Goal: Task Accomplishment & Management: Contribute content

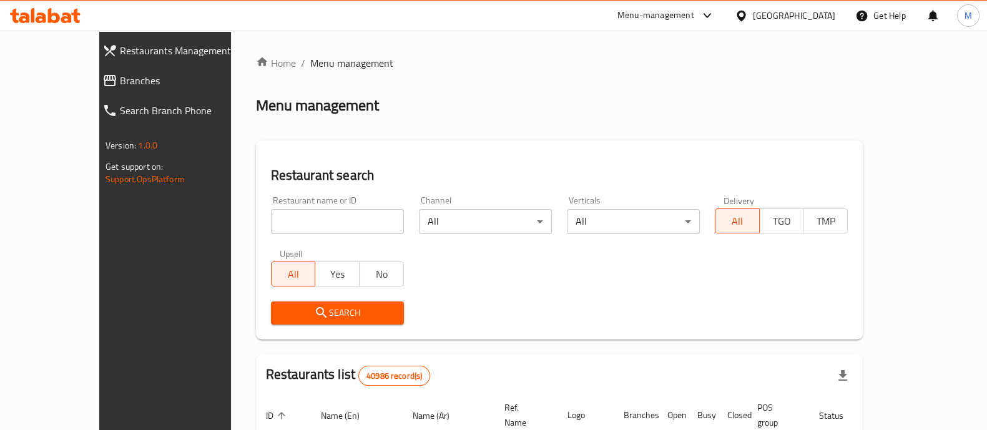
click at [271, 223] on input "search" at bounding box center [337, 221] width 133 height 25
paste input "674119"
type input "674119"
click button "Search" at bounding box center [337, 312] width 133 height 23
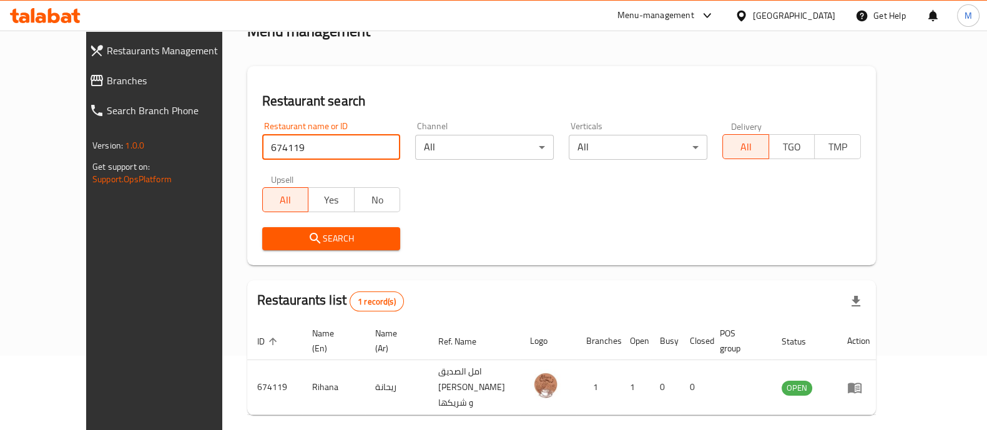
scroll to position [102, 0]
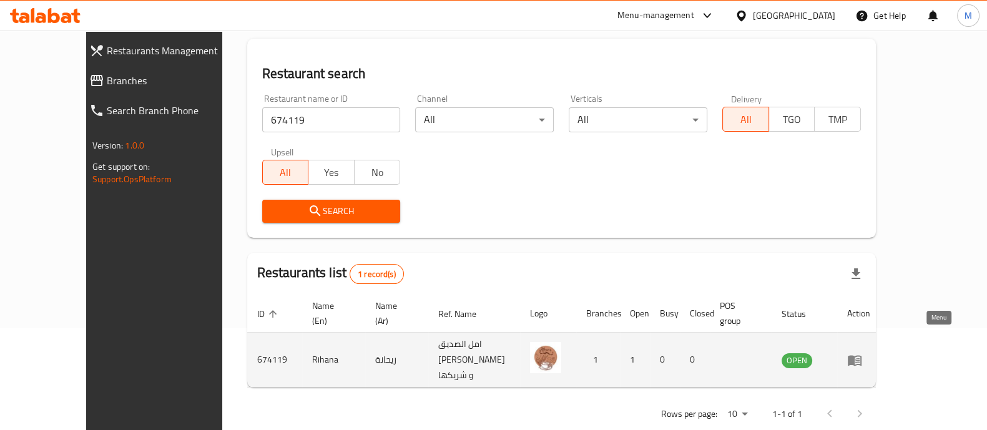
click at [861, 355] on icon "enhanced table" at bounding box center [854, 360] width 14 height 11
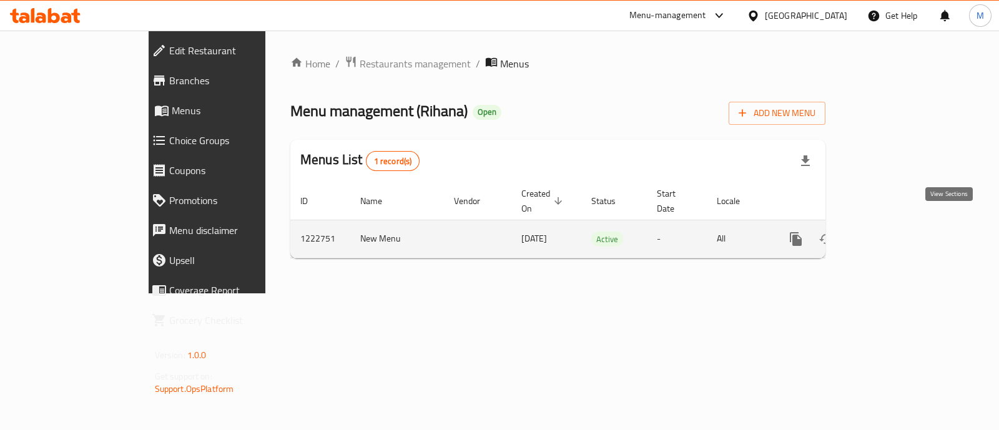
click at [893, 232] on icon "enhanced table" at bounding box center [885, 239] width 15 height 15
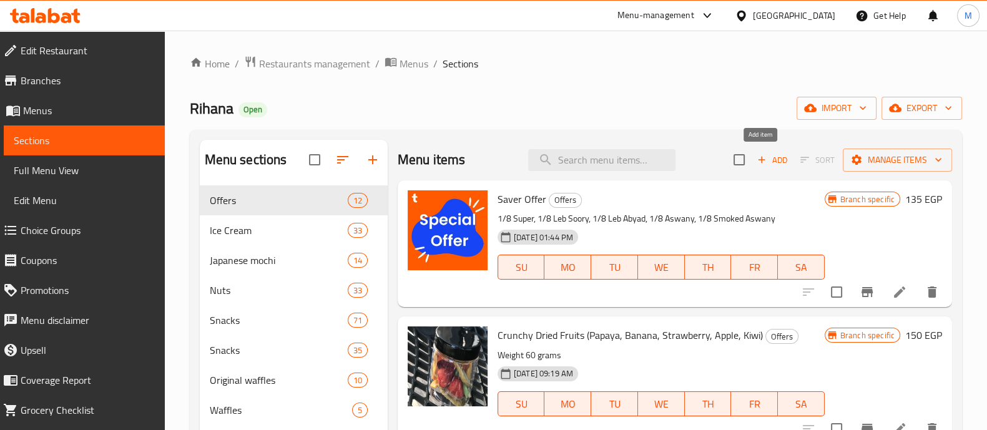
click at [766, 157] on span "Add" at bounding box center [772, 160] width 34 height 14
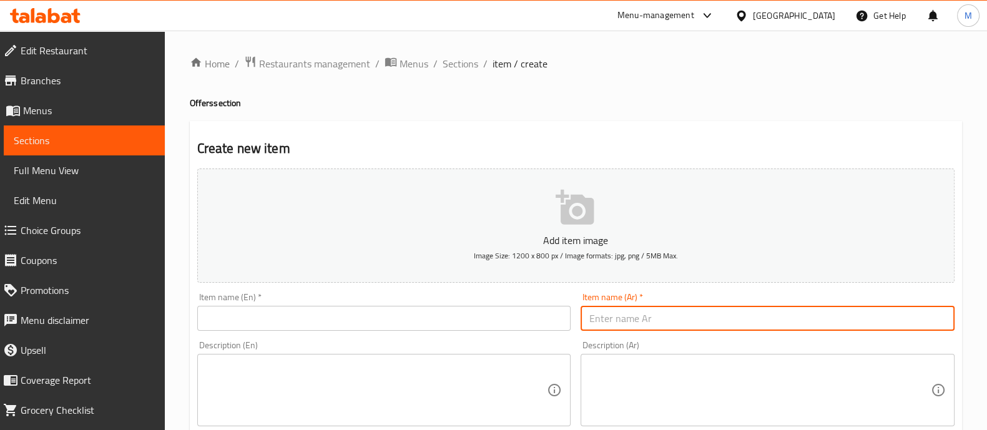
click at [689, 318] on input "text" at bounding box center [767, 318] width 374 height 25
type input "بوكس ايس كريم 5 بولة [PERSON_NAME] + وافل نوتيلا هدية"
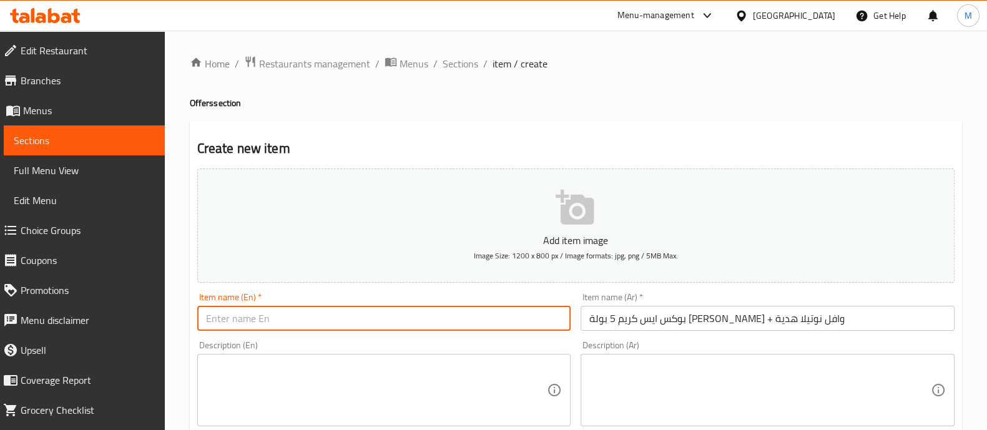
click at [282, 317] on input "text" at bounding box center [384, 318] width 374 height 25
paste input "Ice Cream Box: 5 Scoops of Mango Awaisi + Free Nutella Waffle"
type input "Ice Cream Box: 5 Scoops of Mango Awaisi + Free Nutella Waffle"
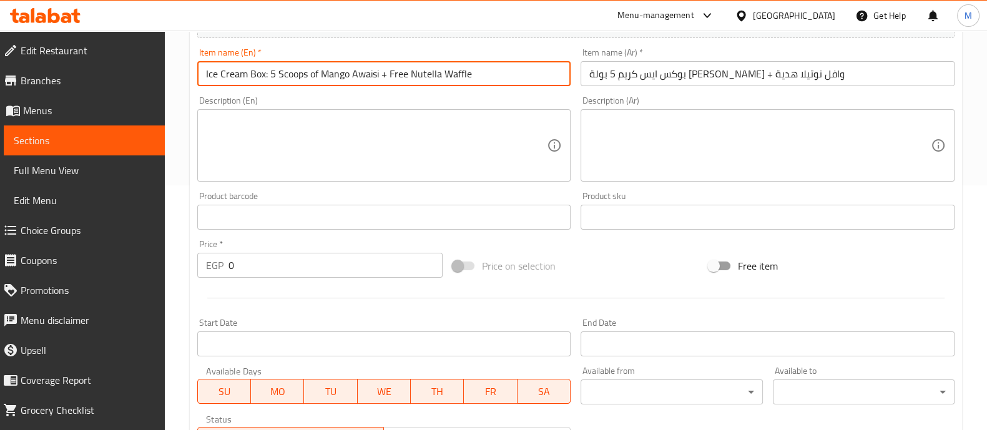
scroll to position [249, 0]
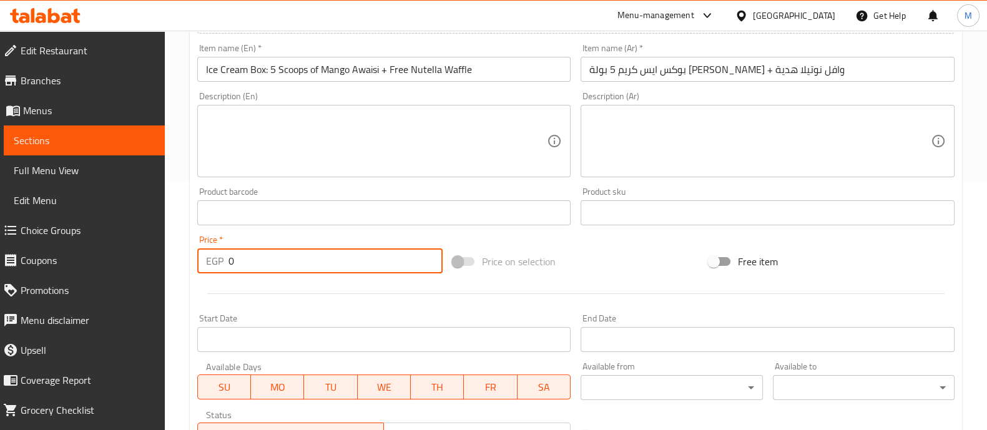
click at [279, 266] on input "0" at bounding box center [335, 260] width 215 height 25
type input "200"
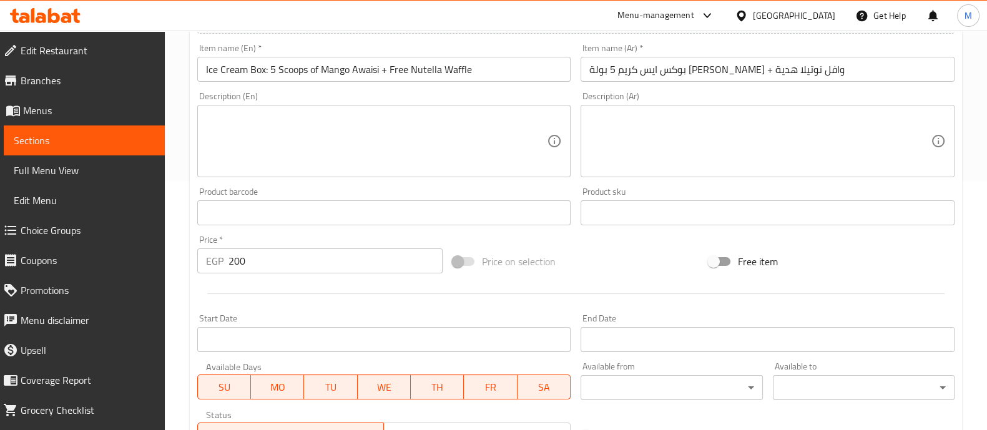
click at [281, 283] on div at bounding box center [575, 293] width 767 height 31
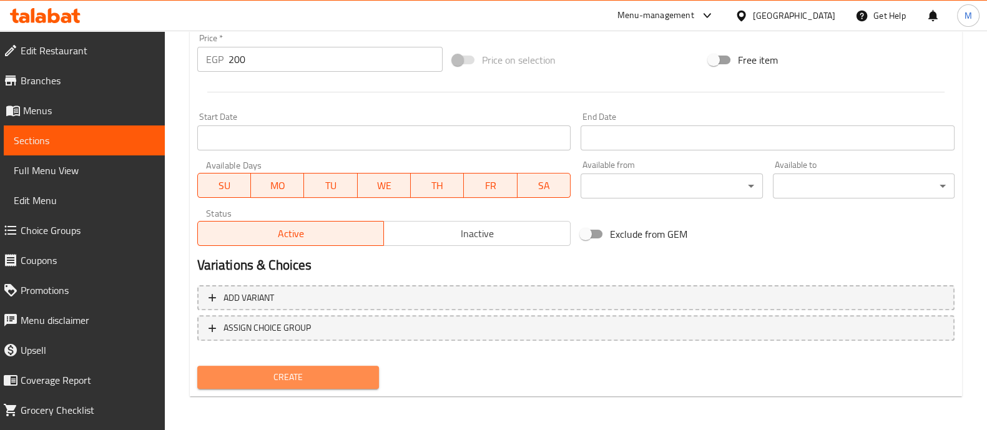
click at [280, 382] on span "Create" at bounding box center [288, 377] width 162 height 16
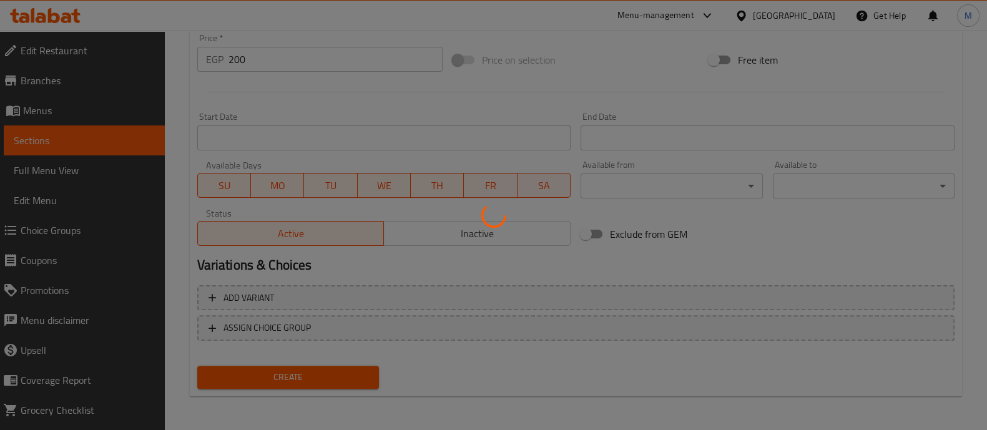
type input "0"
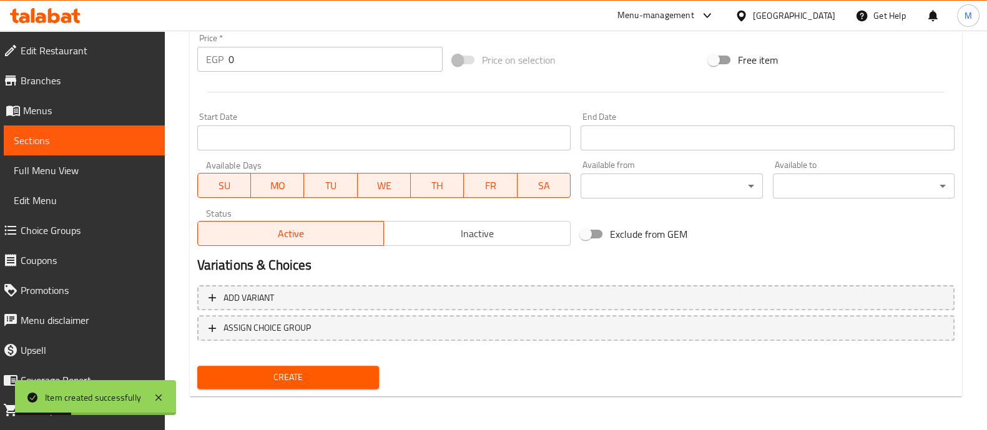
scroll to position [0, 0]
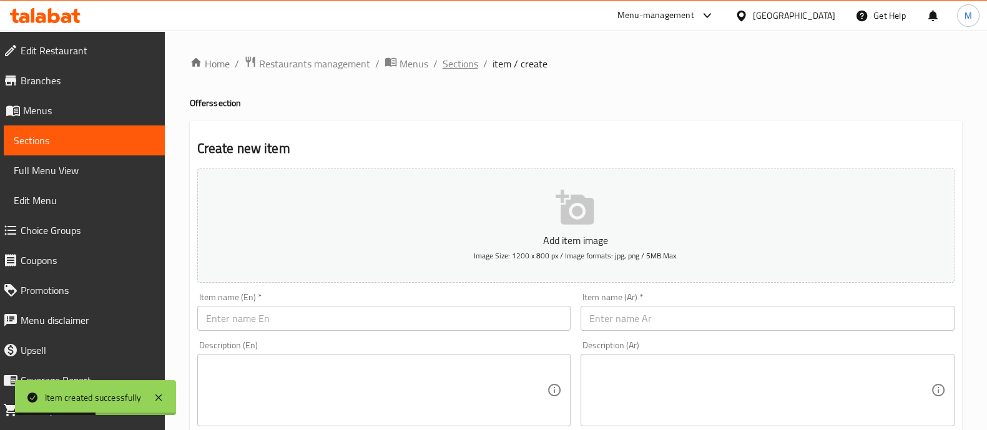
click at [445, 61] on span "Sections" at bounding box center [460, 63] width 36 height 15
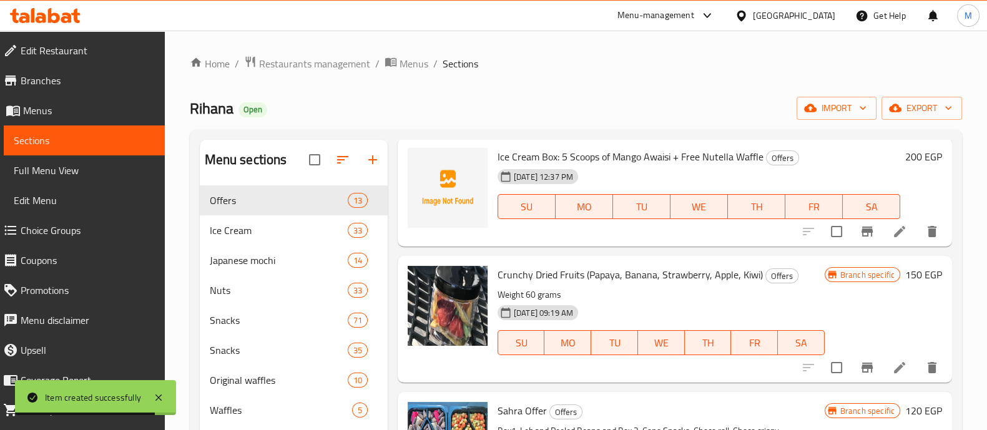
scroll to position [101, 0]
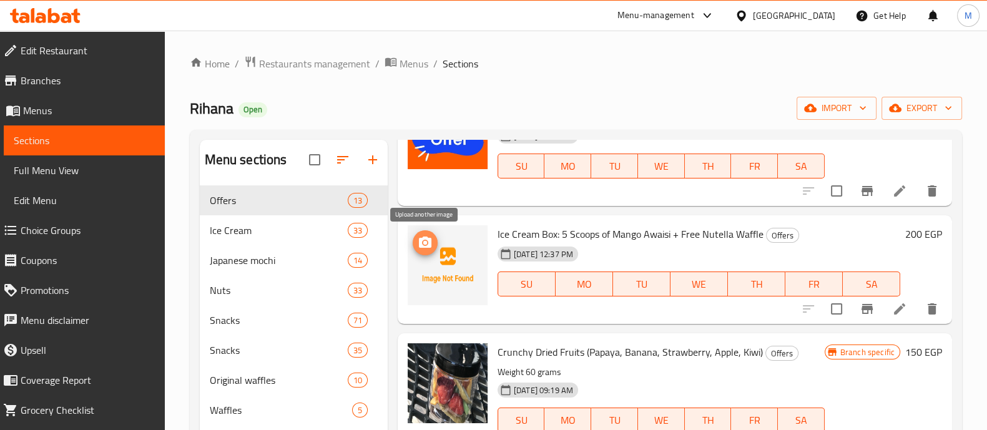
click at [424, 247] on icon "upload picture" at bounding box center [425, 242] width 12 height 11
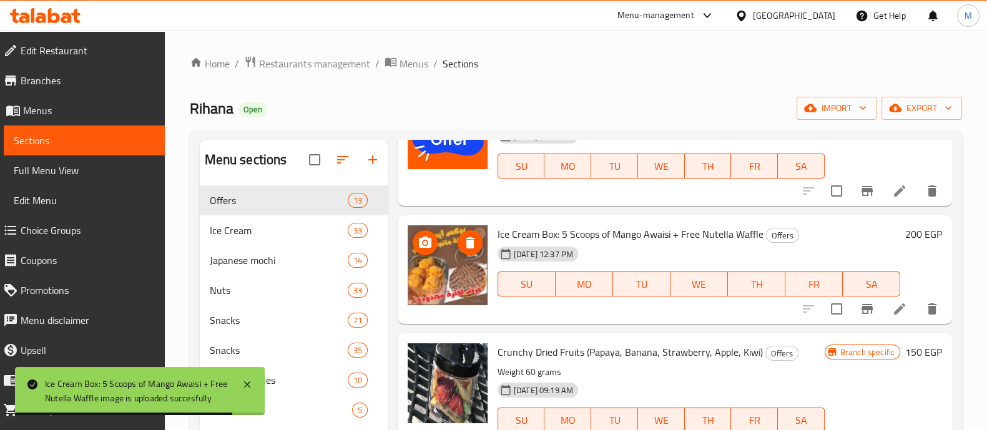
scroll to position [0, 0]
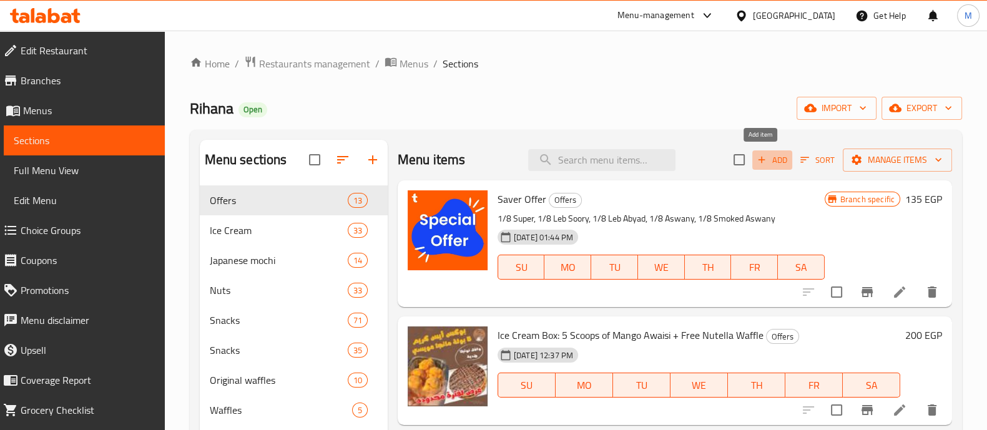
click at [769, 154] on span "Add" at bounding box center [772, 160] width 34 height 14
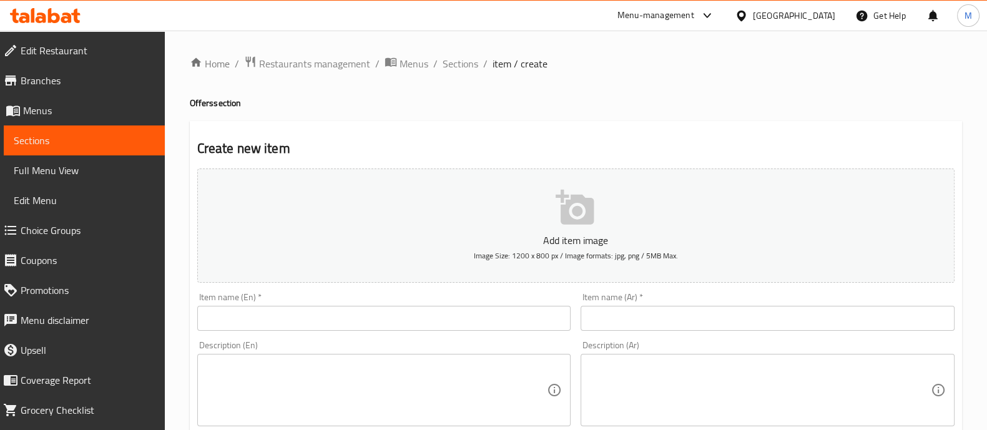
click at [645, 319] on input "text" at bounding box center [767, 318] width 374 height 25
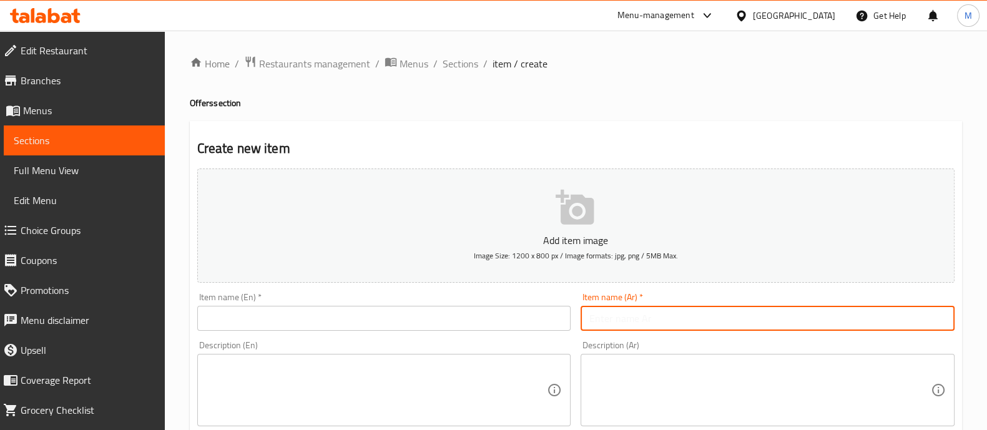
paste input "فراوله و[PERSON_NAME] مقرمش بدون سكر ١٠٠ جرام"
type input "فراوله و[PERSON_NAME] مقرمش بدون سكر ١٠٠ جرام"
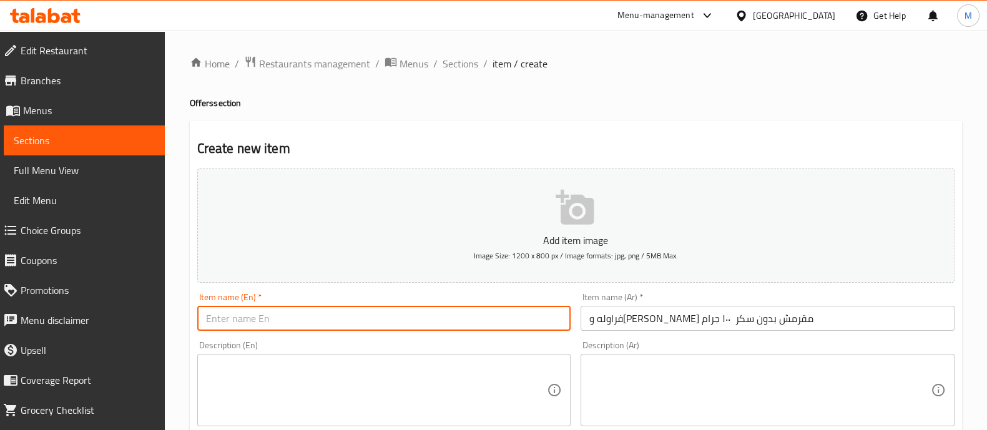
click at [306, 321] on input "text" at bounding box center [384, 318] width 374 height 25
paste input "Crispy Dried Strawberries & Figs (No Sugar) – 100g"
click at [331, 336] on div "Add item image Image Size: 1200 x 800 px / Image formats: jpg, png / 5MB Max. I…" at bounding box center [575, 433] width 767 height 538
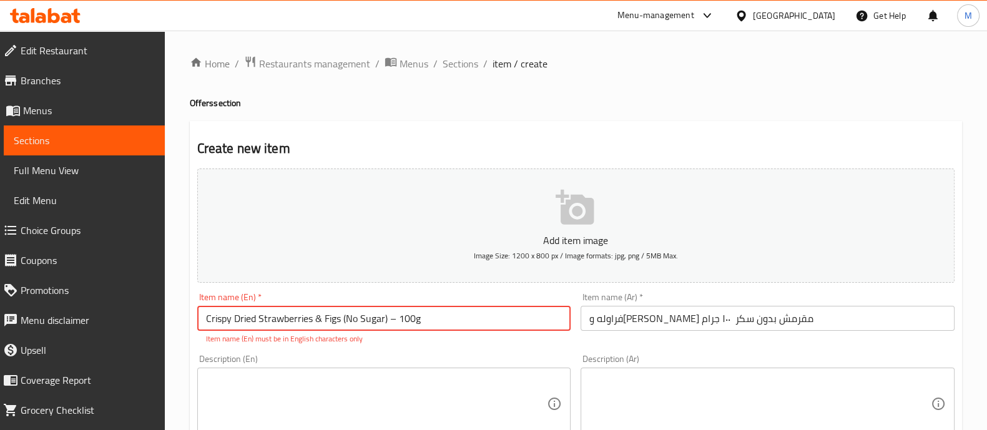
click at [393, 320] on input "Crispy Dried Strawberries & Figs (No Sugar) – 100g" at bounding box center [384, 318] width 374 height 25
type input "Crispy Dried Strawberries & Figs (No Sugar) - 100g"
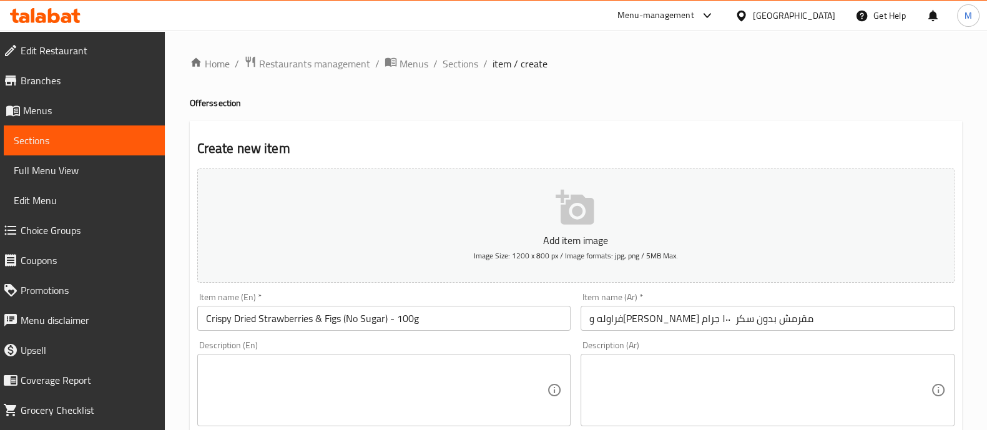
click at [408, 363] on div "Description (En) Description (En)" at bounding box center [384, 383] width 374 height 85
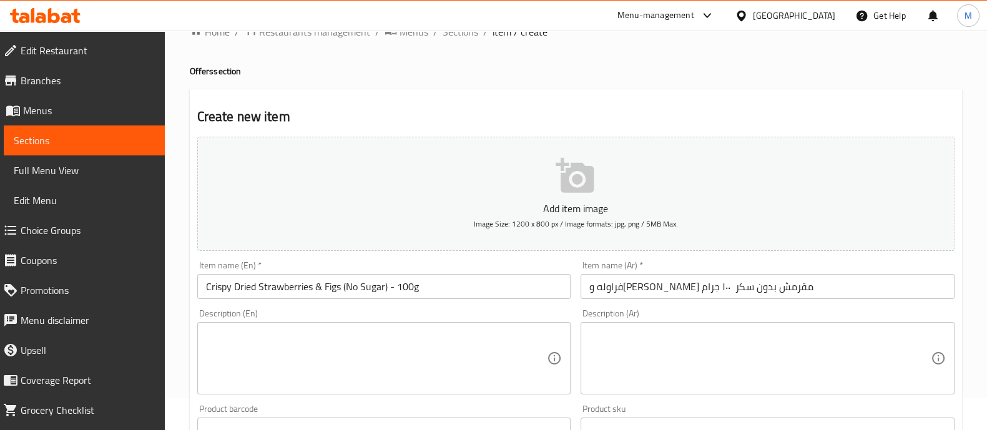
scroll to position [261, 0]
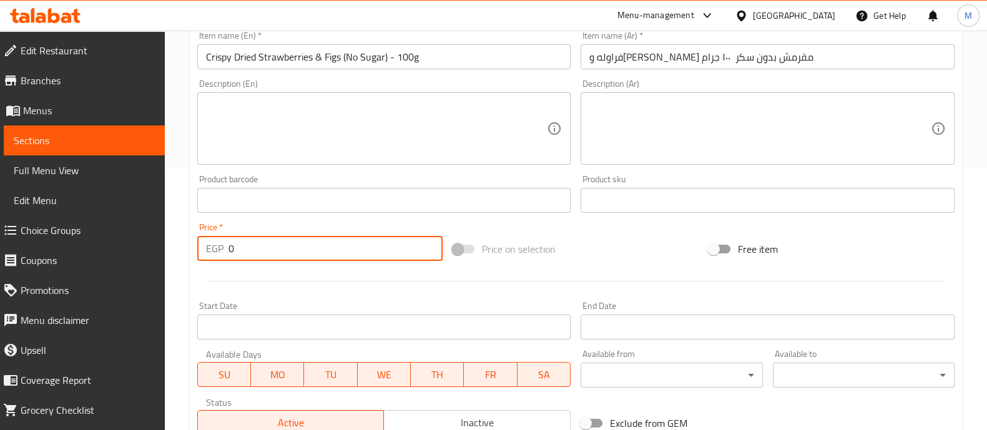
click at [295, 252] on input "0" at bounding box center [335, 248] width 215 height 25
type input "360"
click at [292, 279] on div at bounding box center [575, 281] width 767 height 31
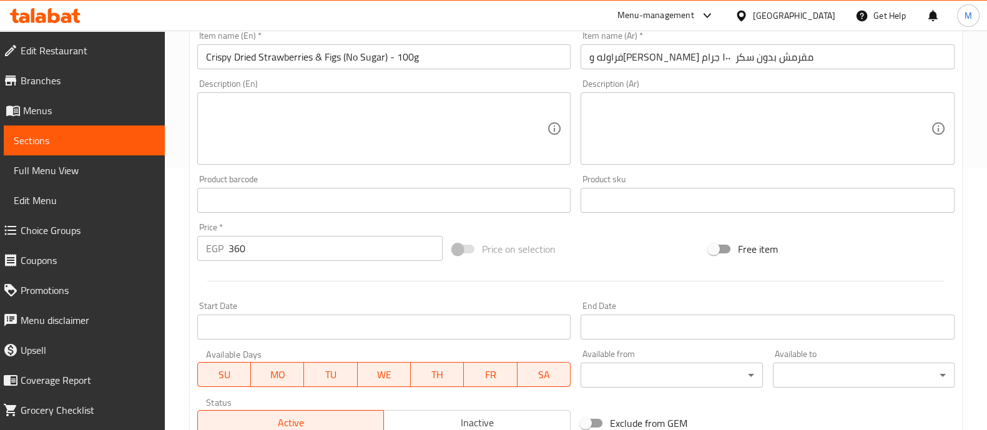
scroll to position [451, 0]
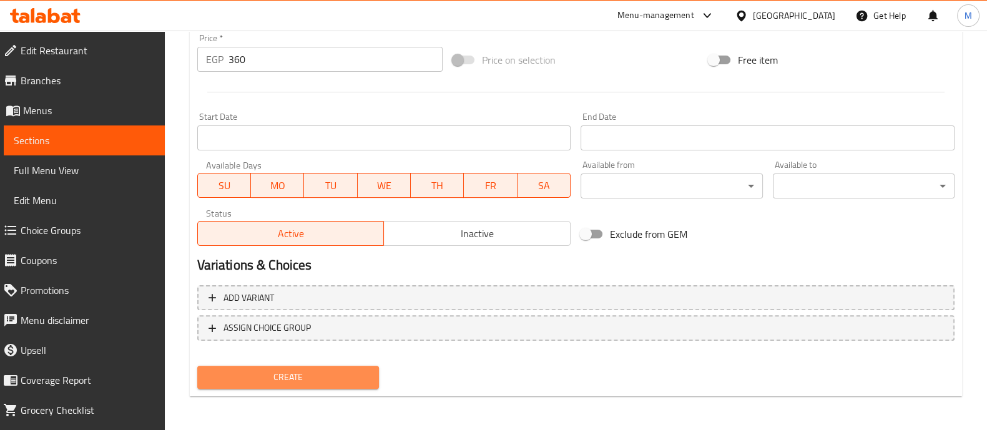
click at [284, 380] on span "Create" at bounding box center [288, 377] width 162 height 16
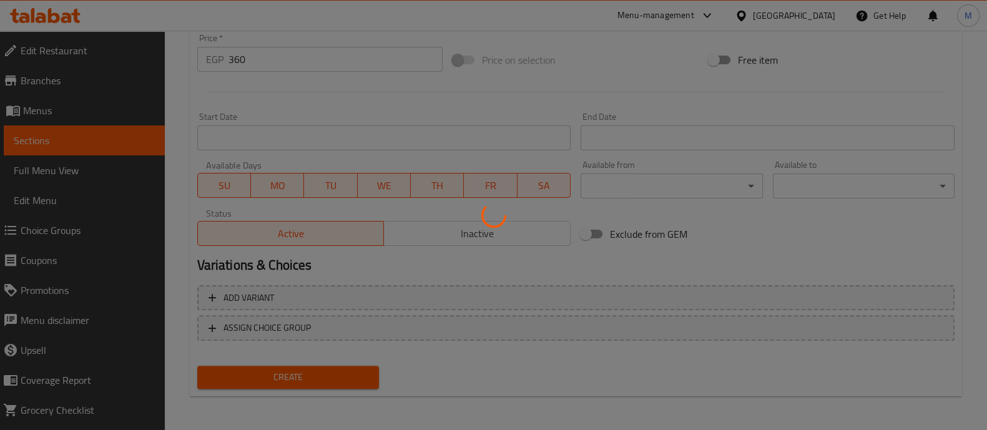
scroll to position [0, 0]
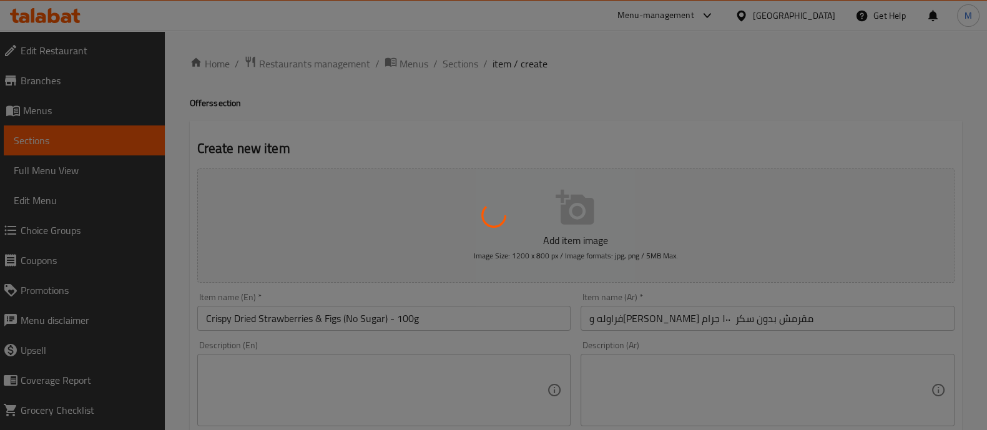
type input "0"
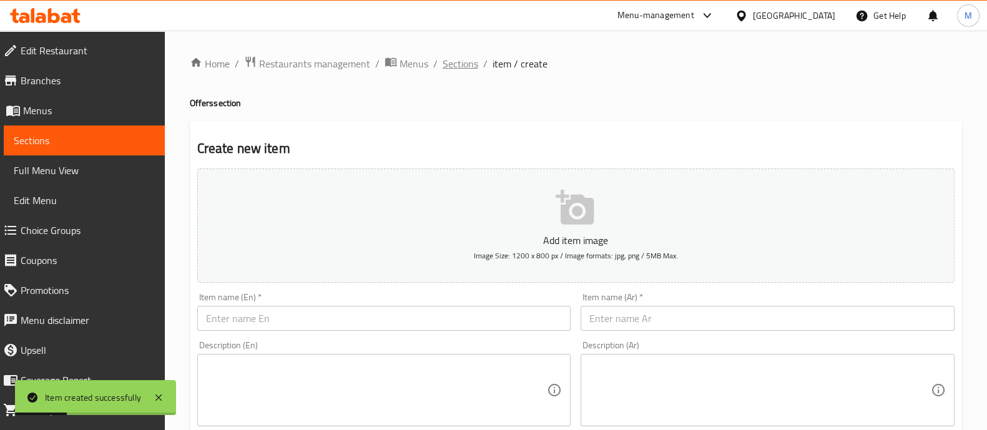
click at [465, 65] on span "Sections" at bounding box center [460, 63] width 36 height 15
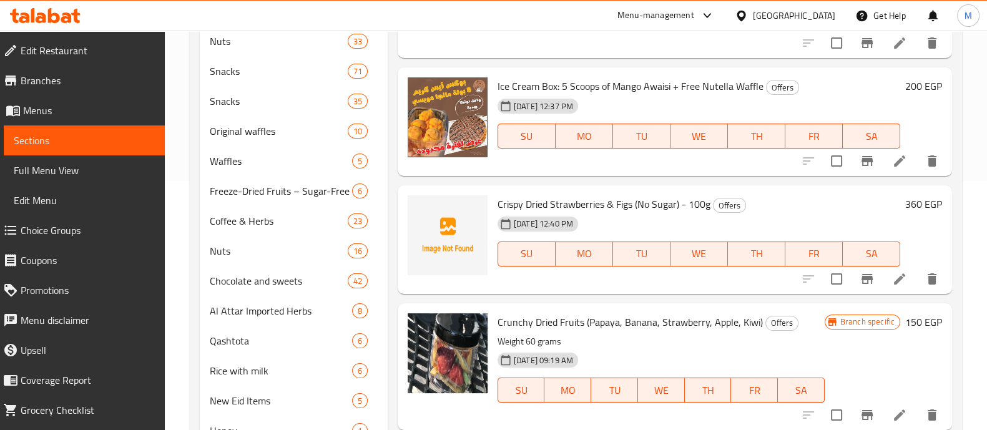
scroll to position [200, 0]
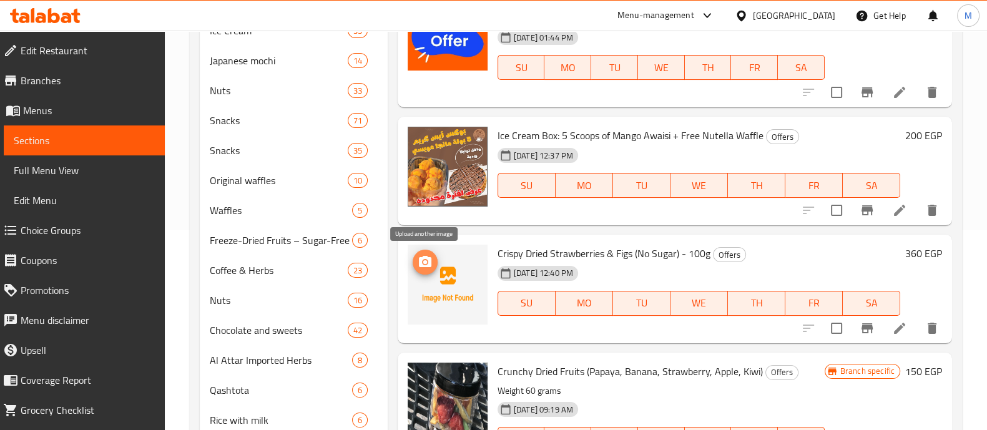
click at [421, 263] on icon "upload picture" at bounding box center [425, 261] width 12 height 11
